Goal: Information Seeking & Learning: Learn about a topic

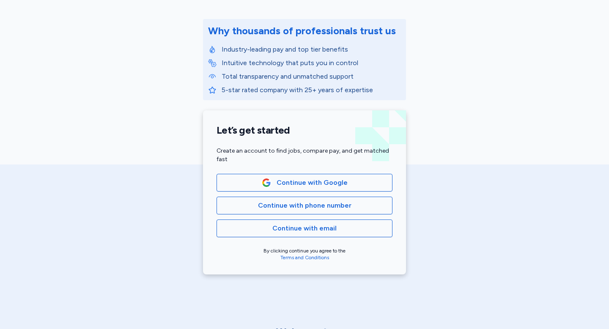
scroll to position [112, 0]
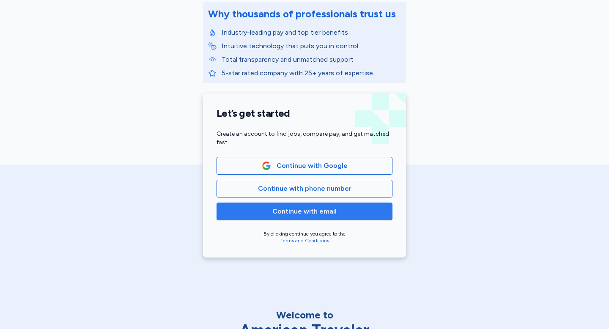
click at [336, 216] on span "Continue with email" at bounding box center [304, 211] width 161 height 10
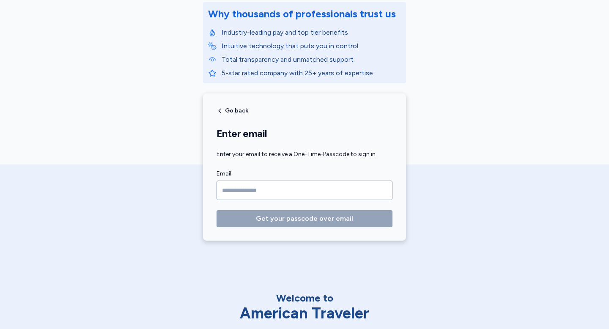
click at [300, 187] on input "Email" at bounding box center [304, 189] width 176 height 19
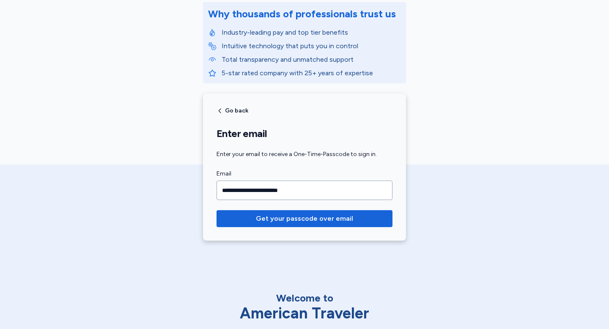
type input "**********"
click at [216, 210] on button "Get your passcode over email" at bounding box center [304, 218] width 176 height 17
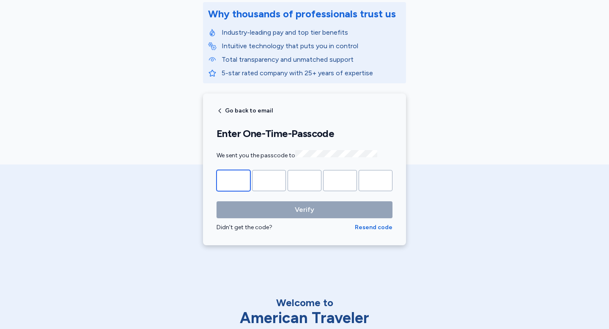
type input "*"
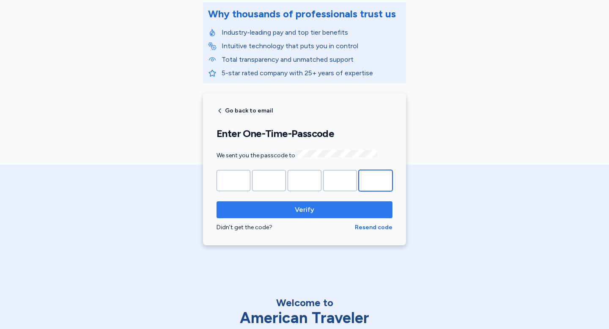
type input "*"
click at [312, 212] on span "Verify" at bounding box center [304, 210] width 19 height 10
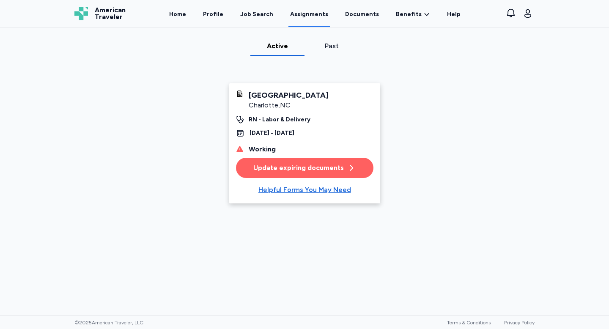
click at [323, 173] on div "Update expiring documents" at bounding box center [304, 168] width 102 height 10
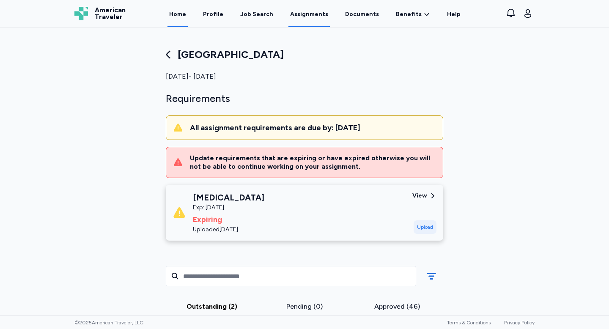
click at [182, 16] on link "Home" at bounding box center [177, 14] width 20 height 26
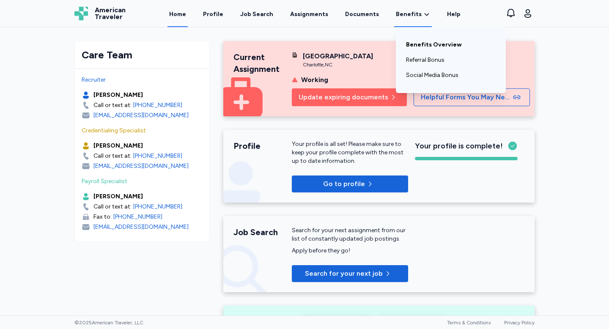
click at [414, 46] on link "Benefits Overview" at bounding box center [451, 44] width 90 height 15
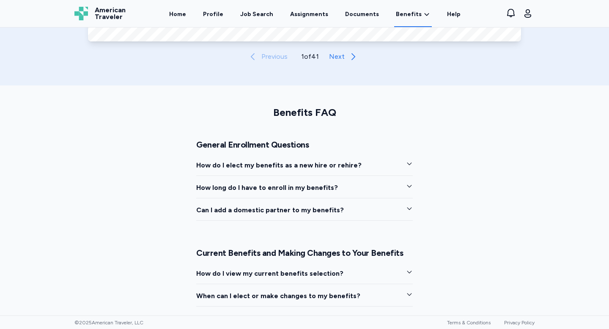
scroll to position [413, 0]
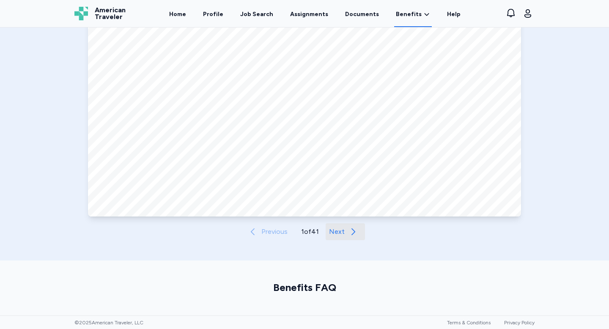
click at [342, 233] on span "Next" at bounding box center [337, 232] width 16 height 10
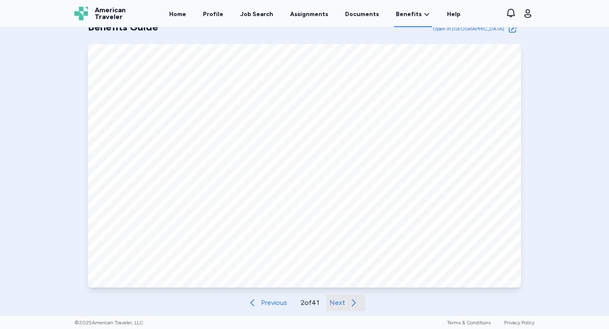
scroll to position [342, 0]
click at [331, 300] on span "Next" at bounding box center [337, 302] width 16 height 10
click at [346, 301] on button "Next" at bounding box center [345, 302] width 39 height 17
click at [345, 306] on button "Next" at bounding box center [345, 302] width 39 height 17
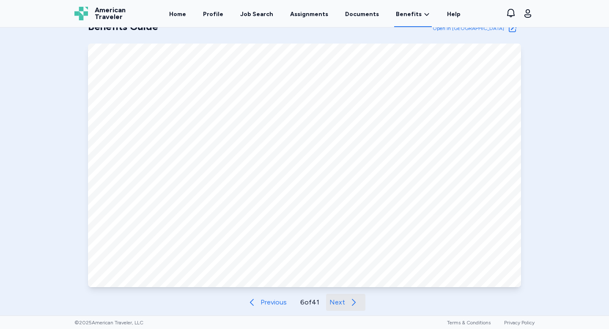
click at [344, 309] on button "Next" at bounding box center [345, 302] width 39 height 17
click at [344, 309] on button "Next" at bounding box center [347, 302] width 39 height 17
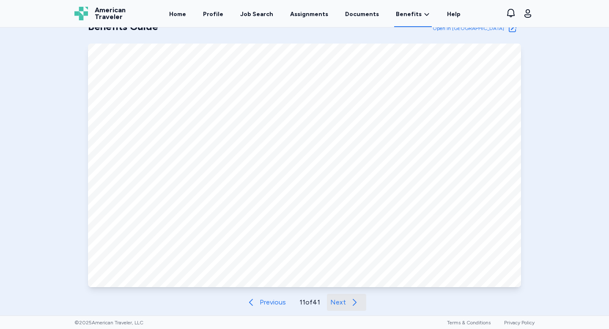
click at [344, 309] on button "Next" at bounding box center [346, 302] width 39 height 17
click at [344, 309] on button "Next" at bounding box center [347, 302] width 39 height 17
click at [344, 309] on button "Next" at bounding box center [346, 302] width 39 height 17
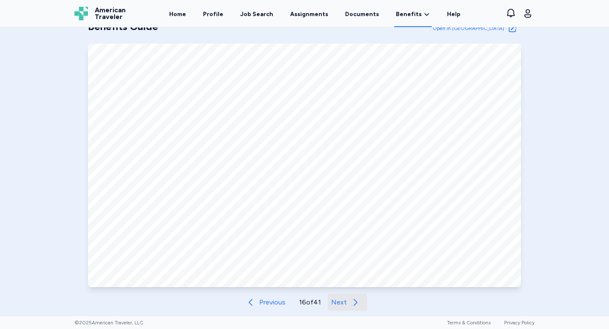
click at [344, 309] on button "Next" at bounding box center [347, 302] width 39 height 17
click at [344, 308] on button "Next" at bounding box center [346, 302] width 39 height 17
click at [345, 308] on button "Next" at bounding box center [347, 302] width 39 height 17
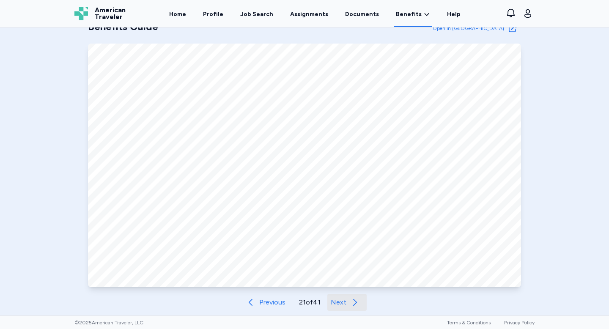
click at [345, 308] on button "Next" at bounding box center [346, 302] width 39 height 17
click at [345, 308] on button "Next" at bounding box center [347, 302] width 39 height 17
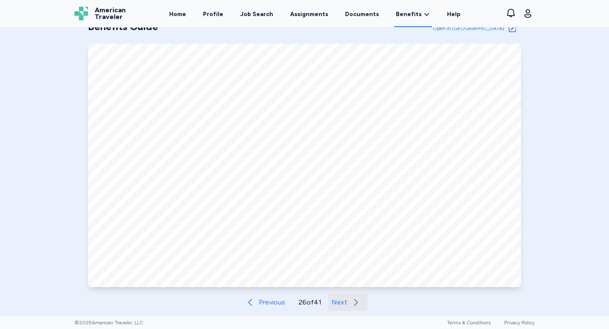
click at [345, 308] on button "Next" at bounding box center [347, 302] width 39 height 17
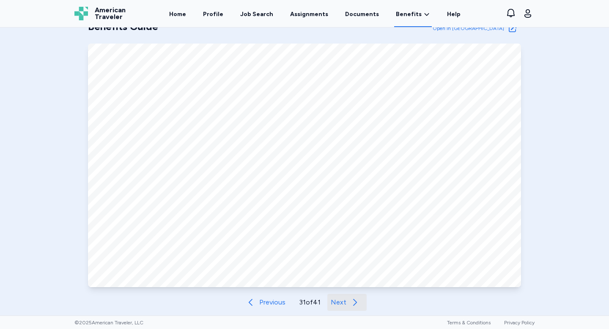
click at [345, 308] on button "Next" at bounding box center [346, 302] width 39 height 17
click at [272, 300] on span "Previous" at bounding box center [272, 302] width 26 height 10
click at [339, 301] on span "Next" at bounding box center [339, 302] width 16 height 10
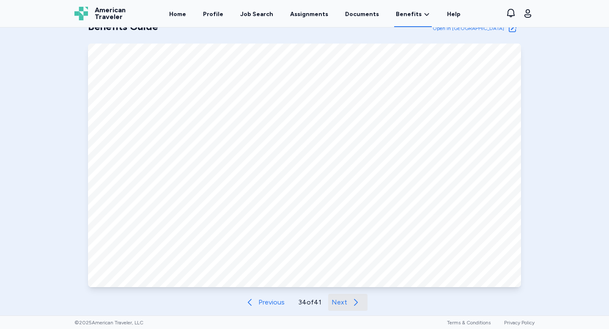
click at [339, 301] on span "Next" at bounding box center [339, 302] width 16 height 10
click at [338, 301] on span "Next" at bounding box center [339, 302] width 16 height 10
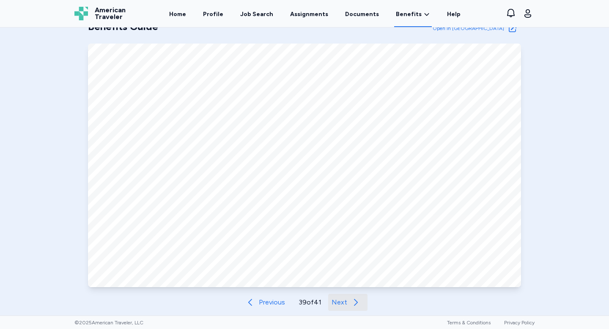
click at [338, 301] on span "Next" at bounding box center [339, 302] width 16 height 10
click at [338, 301] on span "Next" at bounding box center [340, 302] width 16 height 10
